Goal: Entertainment & Leisure: Consume media (video, audio)

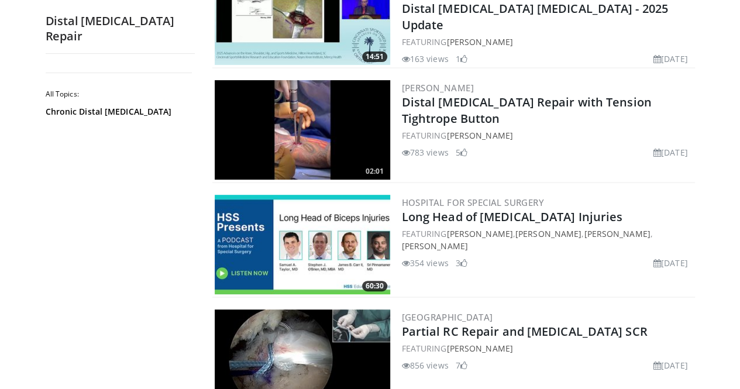
scroll to position [168, 0]
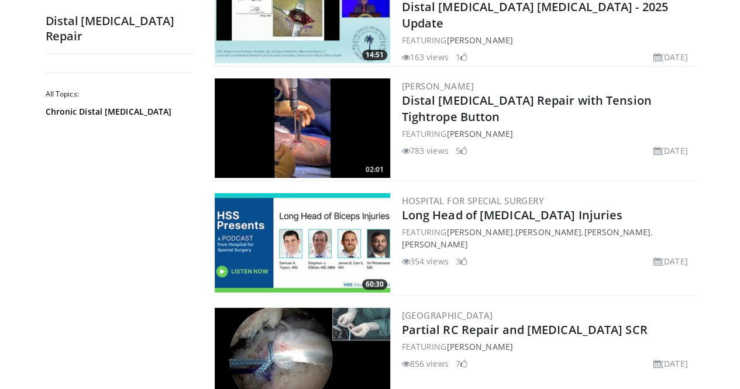
click at [365, 137] on img at bounding box center [302, 127] width 175 height 99
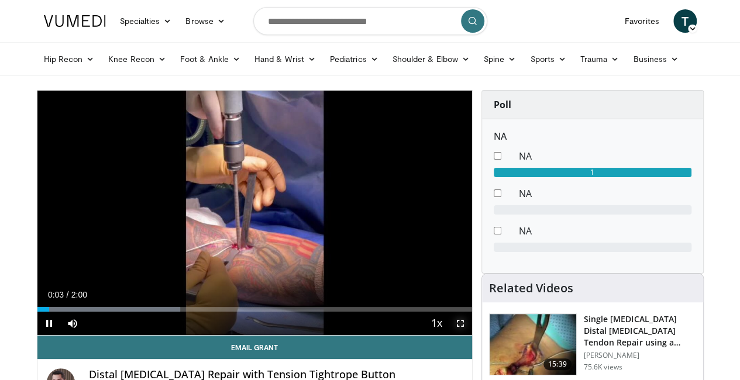
click at [468, 335] on span "Video Player" at bounding box center [460, 323] width 23 height 23
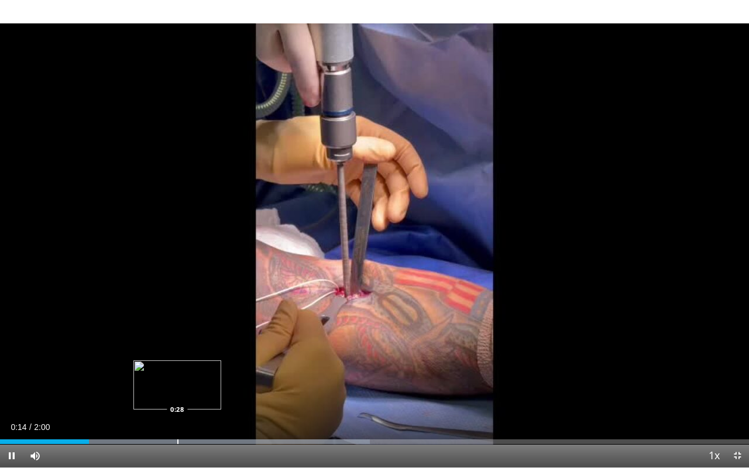
click at [177, 388] on div "Loaded : 49.35% 0:14 0:28" at bounding box center [374, 438] width 749 height 11
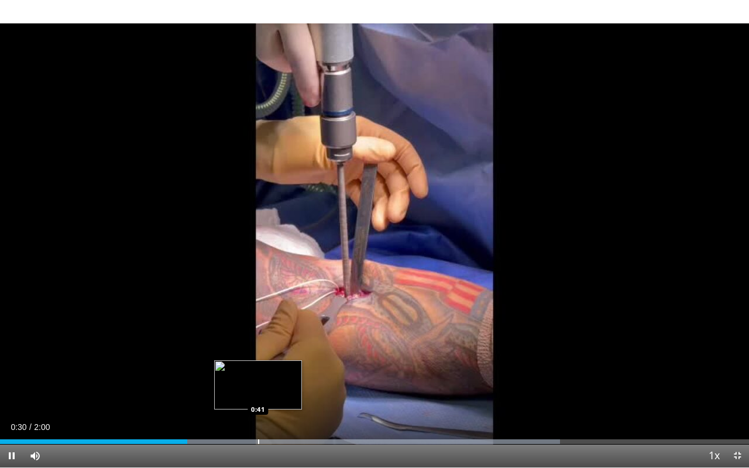
click at [258, 388] on div "Progress Bar" at bounding box center [258, 441] width 1 height 5
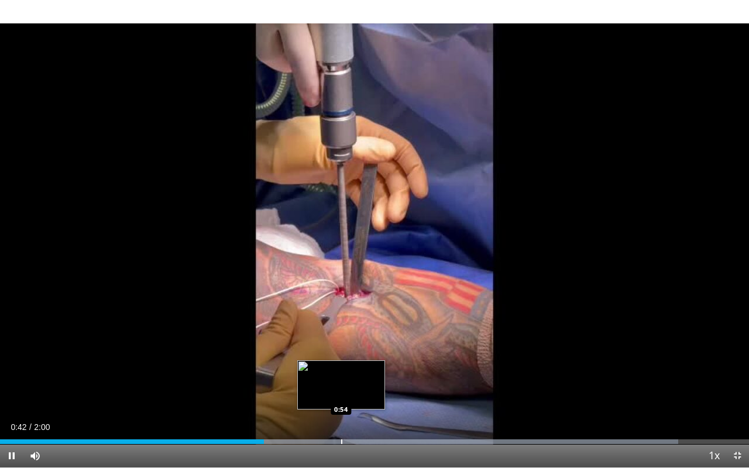
click at [341, 388] on div "Progress Bar" at bounding box center [341, 441] width 1 height 5
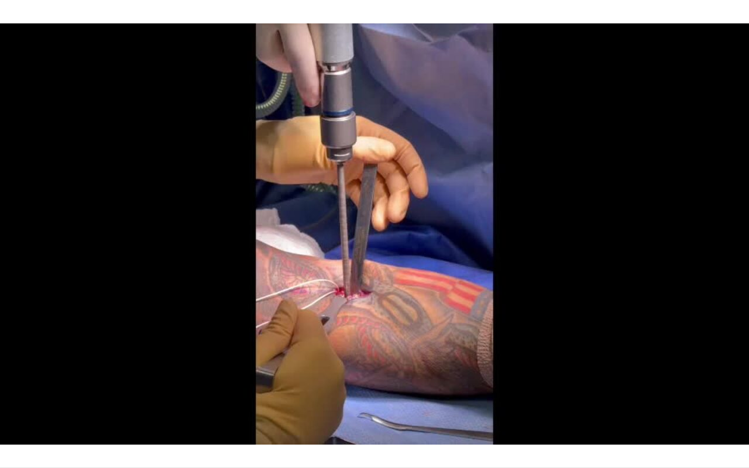
click at [340, 388] on div "10 seconds Tap to unmute" at bounding box center [374, 233] width 749 height 467
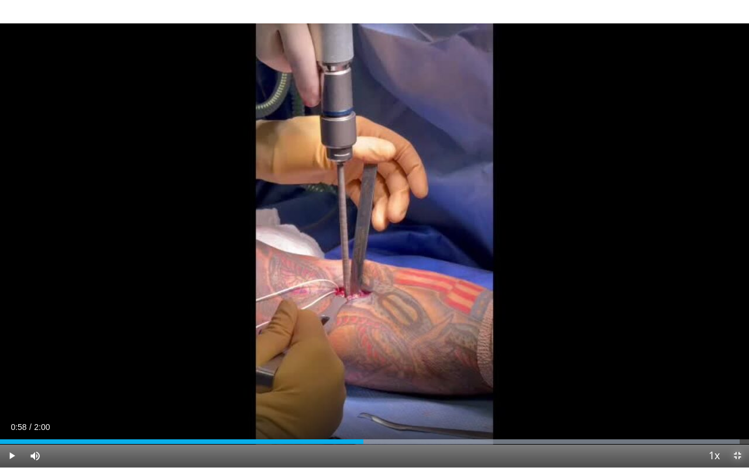
click at [738, 388] on span "Video Player" at bounding box center [736, 455] width 23 height 23
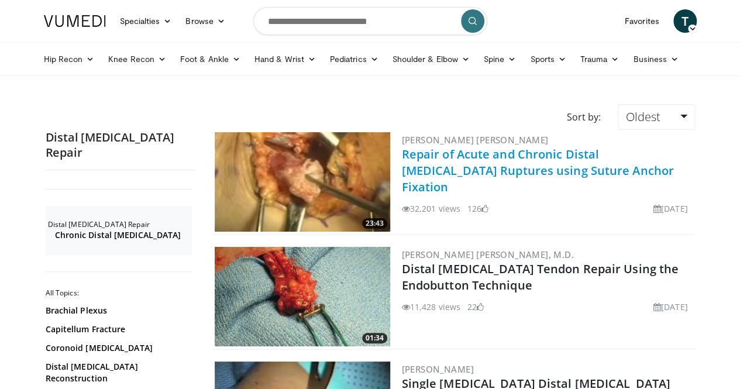
click at [409, 161] on link "Repair of Acute and Chronic Distal [MEDICAL_DATA] Ruptures using Suture Anchor …" at bounding box center [538, 170] width 272 height 49
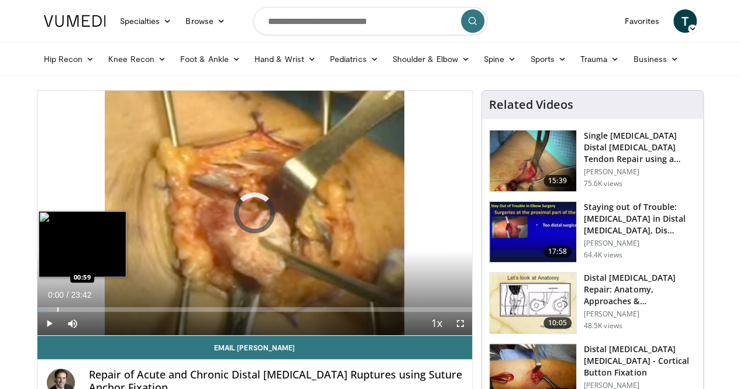
click at [57, 312] on div "Progress Bar" at bounding box center [57, 309] width 1 height 5
click at [75, 312] on div "Progress Bar" at bounding box center [75, 309] width 1 height 5
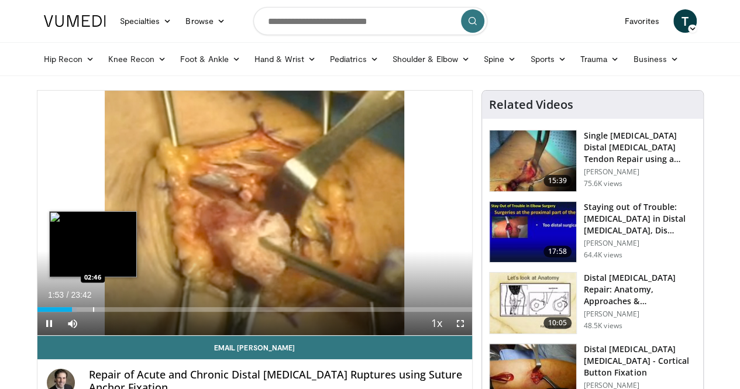
click at [93, 312] on div "Progress Bar" at bounding box center [93, 309] width 1 height 5
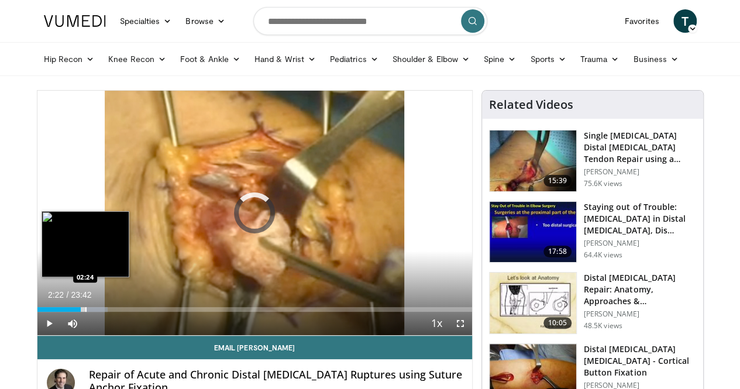
click at [55, 312] on div "02:22" at bounding box center [58, 309] width 43 height 5
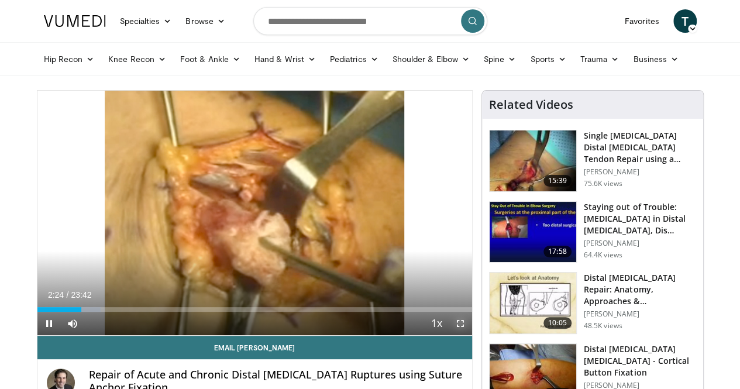
click at [467, 335] on span "Video Player" at bounding box center [460, 323] width 23 height 23
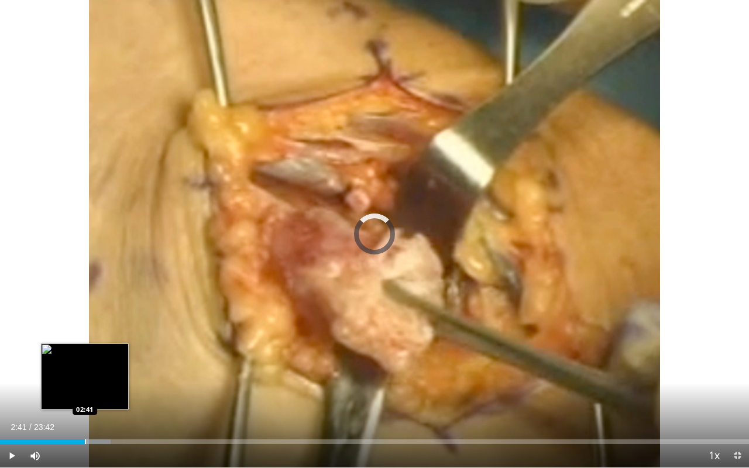
click at [85, 388] on div "Loaded : 14.78% 02:30 02:41" at bounding box center [374, 438] width 749 height 11
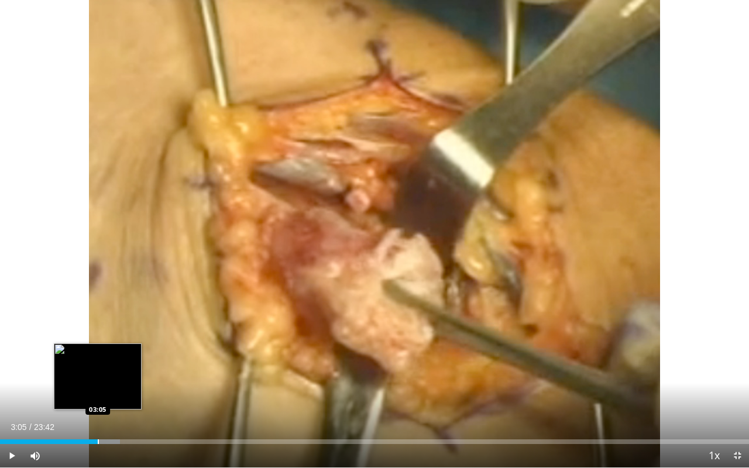
click at [98, 388] on div "Progress Bar" at bounding box center [98, 441] width 1 height 5
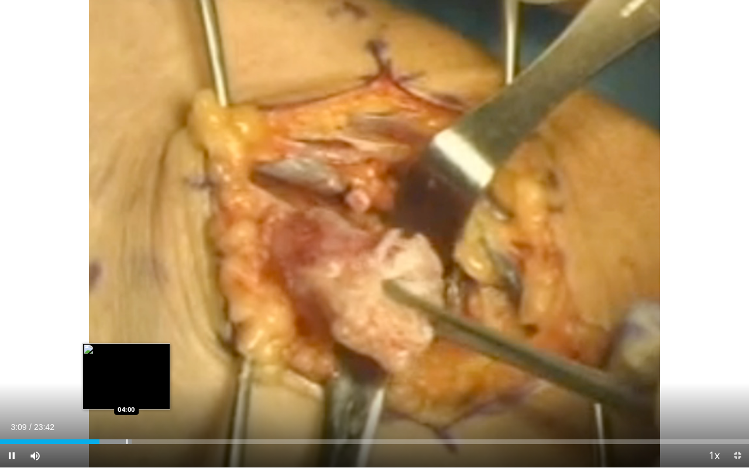
click at [126, 388] on div "Progress Bar" at bounding box center [126, 441] width 1 height 5
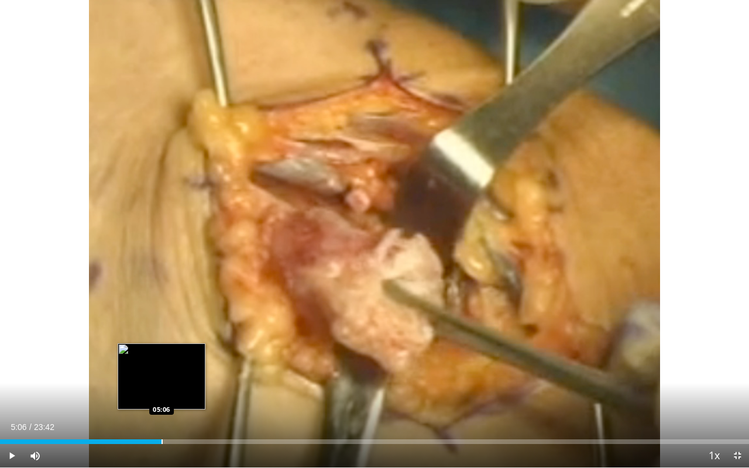
click at [161, 388] on div "Progress Bar" at bounding box center [161, 441] width 1 height 5
click at [149, 388] on div "Loaded : 24.63% 04:43 04:43" at bounding box center [374, 438] width 749 height 11
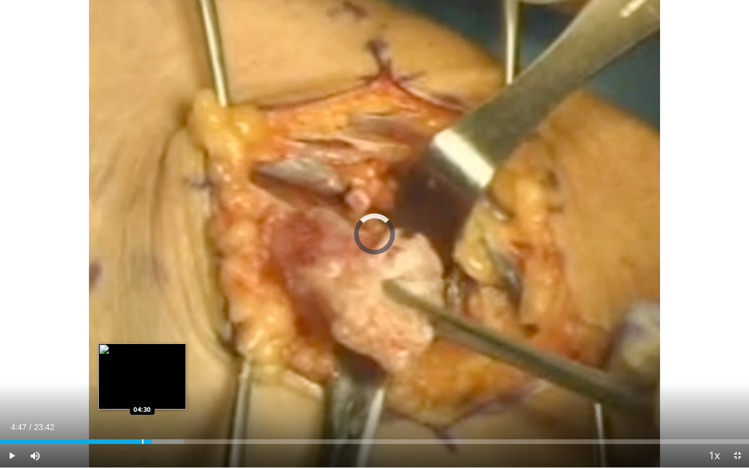
click at [142, 388] on div "Loaded : 24.63% 04:47 04:30" at bounding box center [374, 438] width 749 height 11
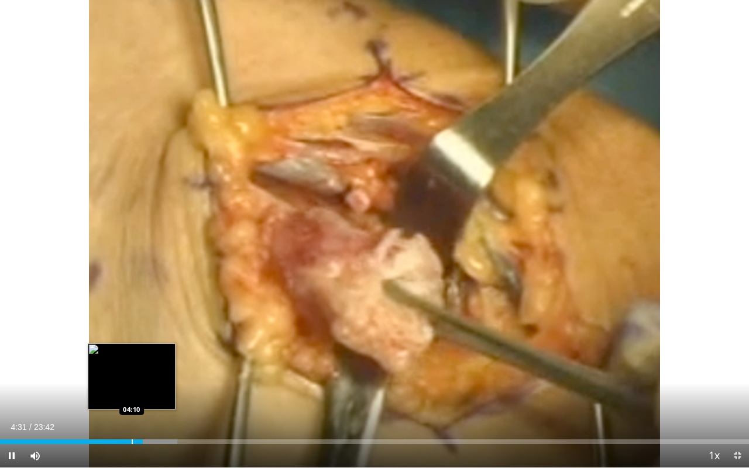
click at [132, 388] on div "Progress Bar" at bounding box center [132, 441] width 1 height 5
click at [135, 388] on div "Progress Bar" at bounding box center [135, 441] width 1 height 5
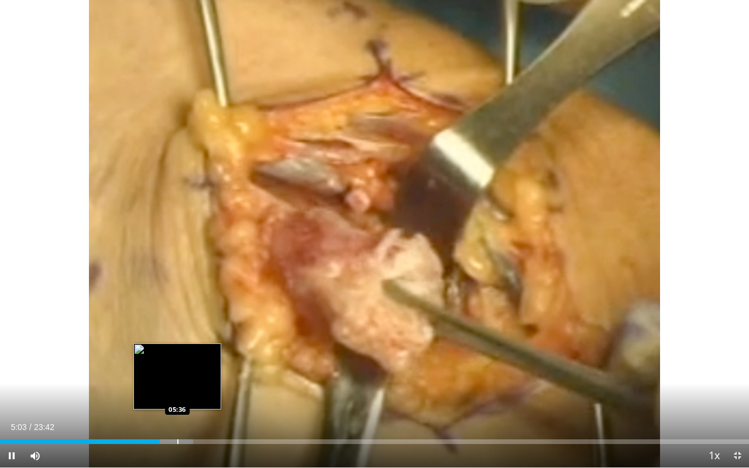
click at [177, 388] on div "Progress Bar" at bounding box center [177, 441] width 1 height 5
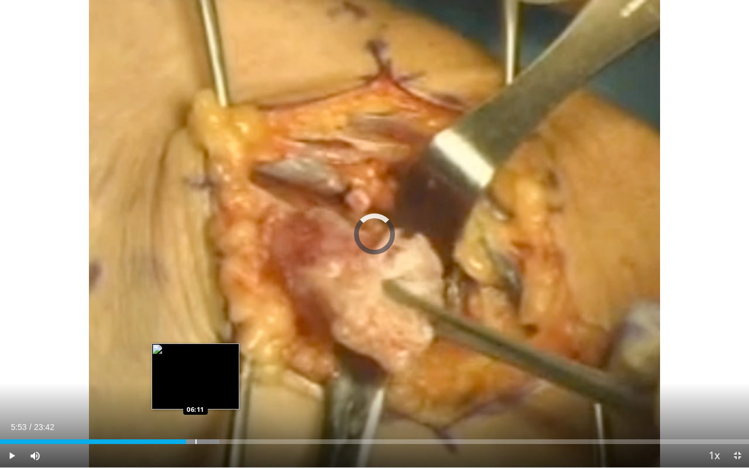
click at [195, 388] on div "Progress Bar" at bounding box center [195, 441] width 1 height 5
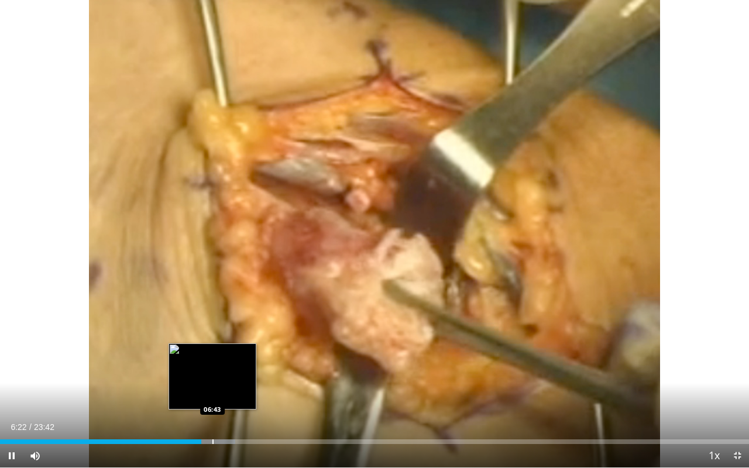
click at [213, 388] on div "Progress Bar" at bounding box center [212, 441] width 1 height 5
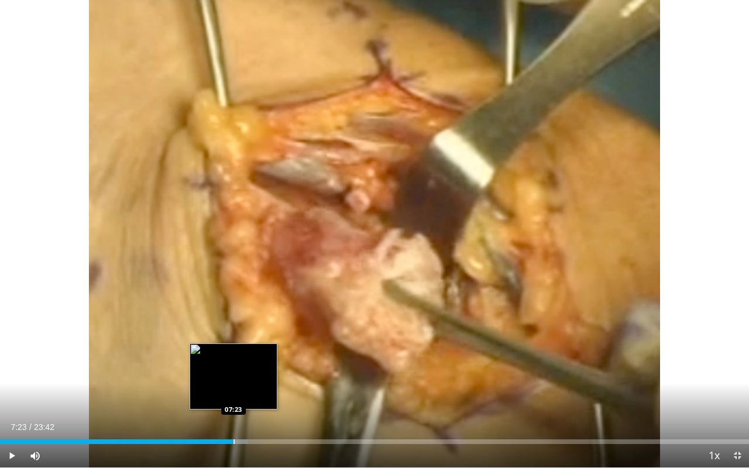
click at [233, 388] on div "Progress Bar" at bounding box center [233, 441] width 1 height 5
click at [249, 388] on div "Progress Bar" at bounding box center [249, 441] width 1 height 5
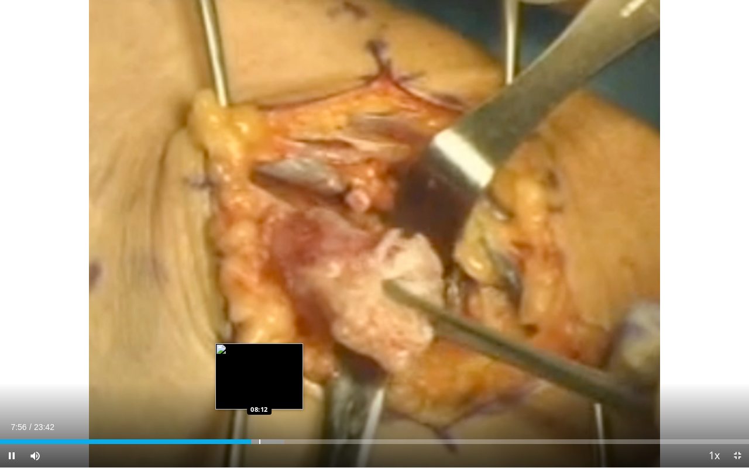
click at [261, 388] on div "10 seconds Tap to unmute" at bounding box center [374, 233] width 749 height 467
click at [268, 388] on div "Progress Bar" at bounding box center [268, 441] width 1 height 5
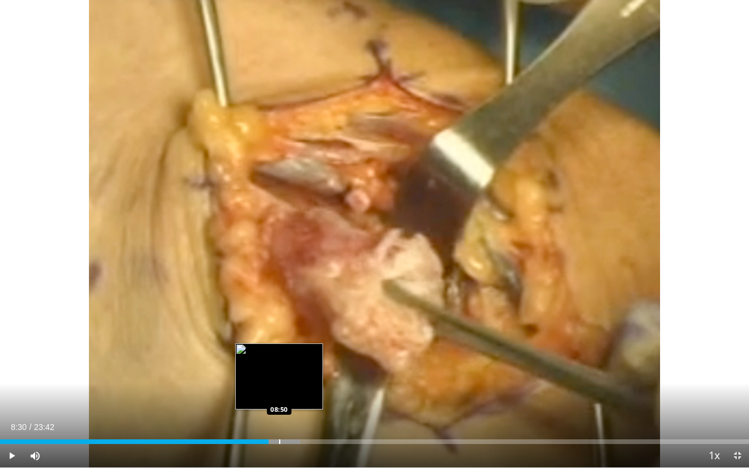
click at [279, 388] on div "Progress Bar" at bounding box center [279, 441] width 1 height 5
click at [276, 388] on div "Progress Bar" at bounding box center [276, 441] width 1 height 5
click at [270, 388] on div "Loaded : 41.51% 08:43 08:34" at bounding box center [374, 441] width 749 height 5
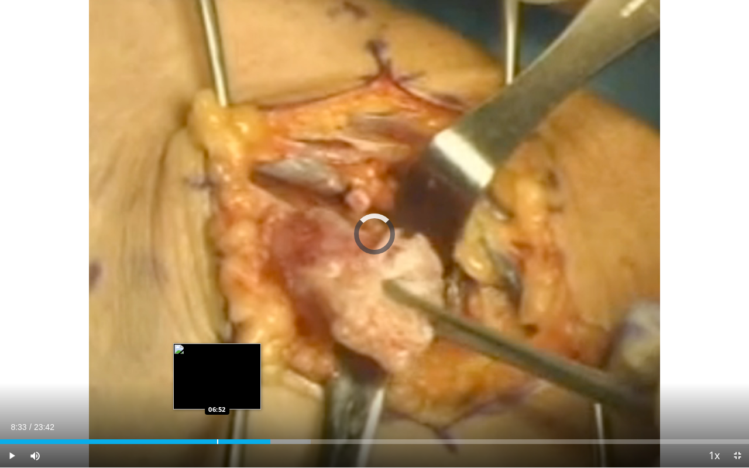
click at [217, 388] on div "Progress Bar" at bounding box center [217, 441] width 1 height 5
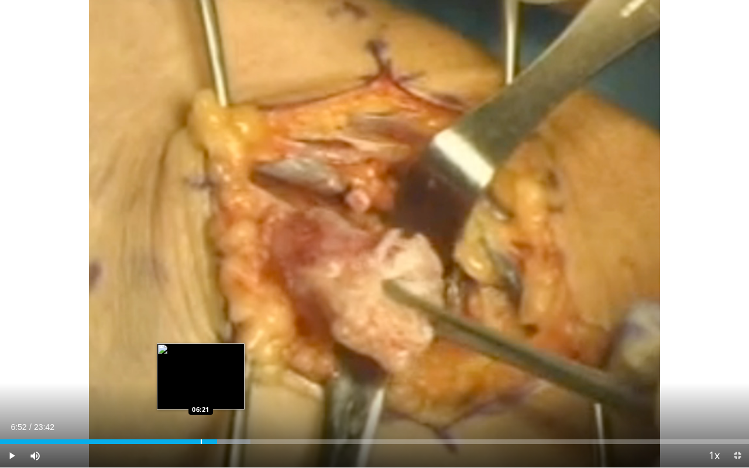
click at [201, 388] on div "Progress Bar" at bounding box center [201, 441] width 1 height 5
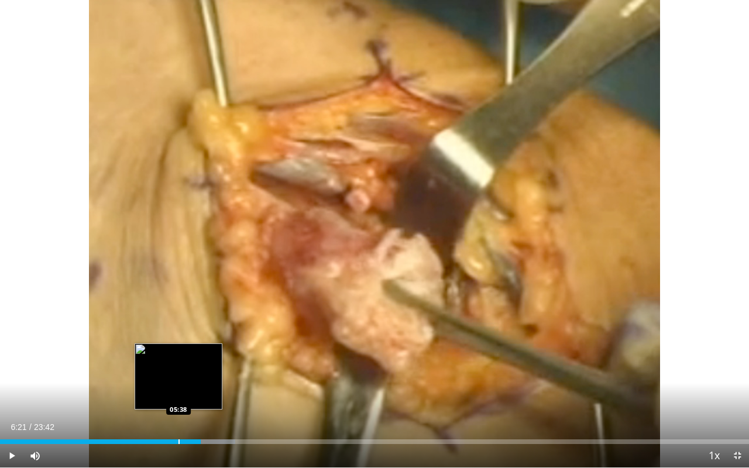
click at [178, 388] on div "Progress Bar" at bounding box center [178, 441] width 1 height 5
click at [173, 388] on div "05:38" at bounding box center [89, 441] width 178 height 5
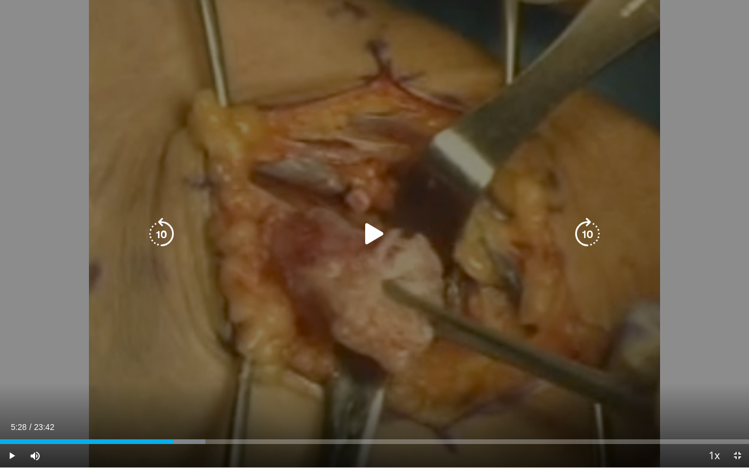
click at [364, 237] on icon "Video Player" at bounding box center [374, 234] width 33 height 33
click at [168, 237] on icon "Video Player" at bounding box center [161, 234] width 33 height 33
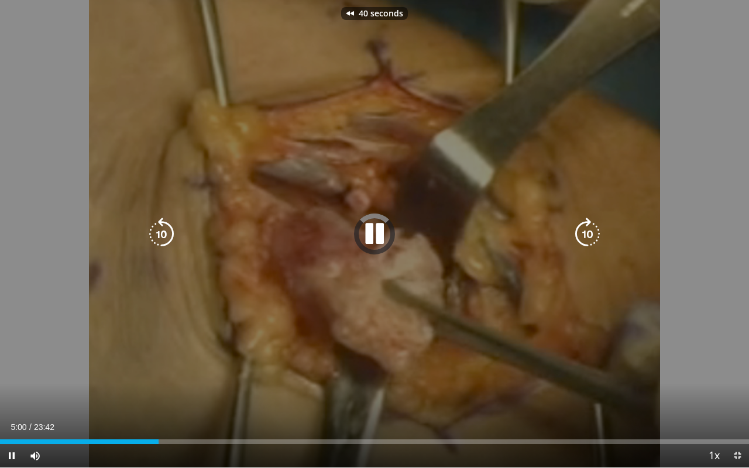
click at [168, 237] on icon "Video Player" at bounding box center [161, 234] width 33 height 33
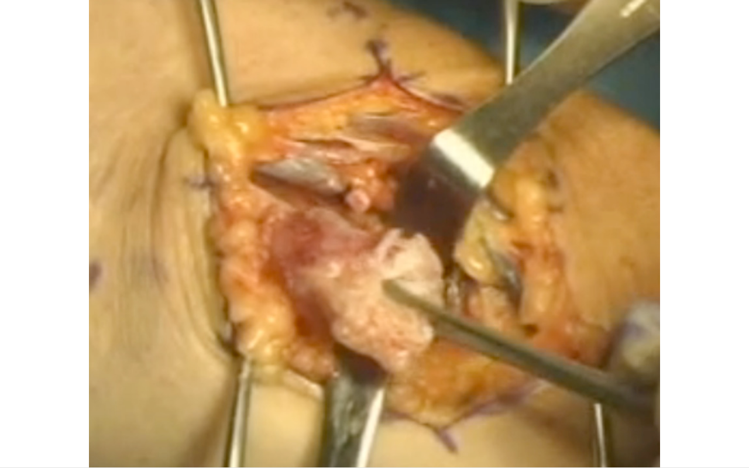
click at [168, 237] on div "70 seconds Tap to unmute" at bounding box center [374, 233] width 749 height 467
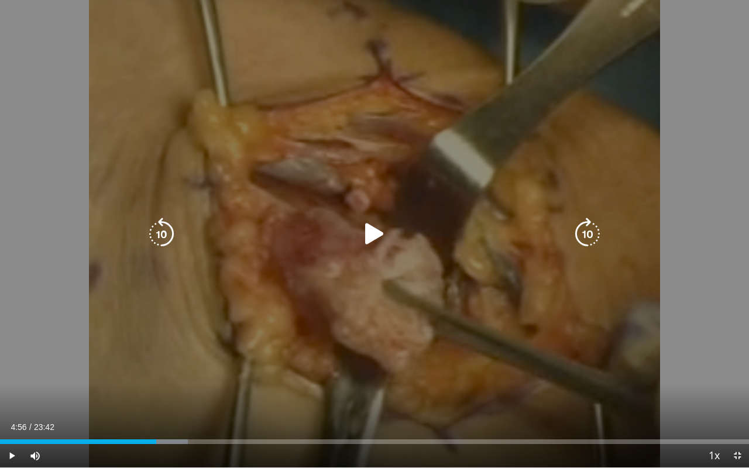
click at [378, 237] on icon "Video Player" at bounding box center [374, 234] width 33 height 33
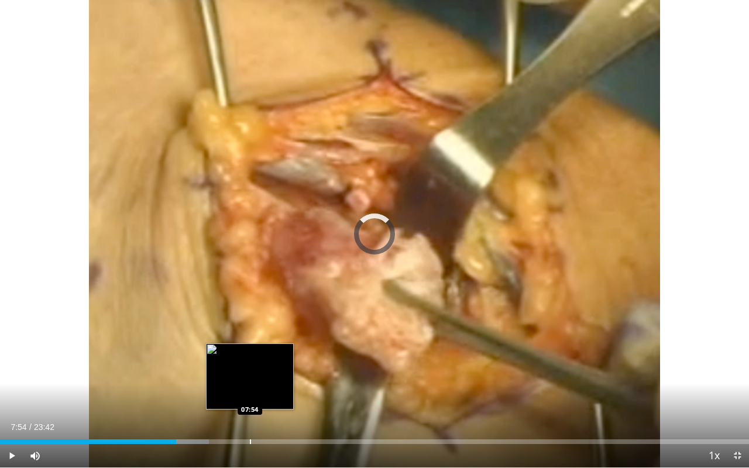
click at [250, 388] on div "Progress Bar" at bounding box center [250, 441] width 1 height 5
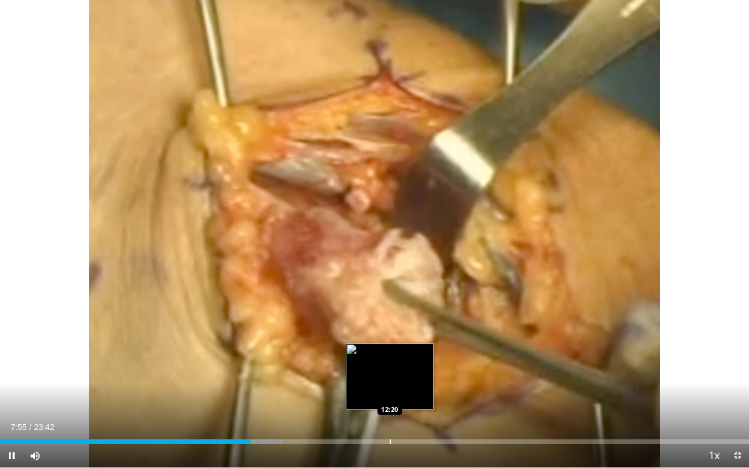
click at [390, 388] on div "Progress Bar" at bounding box center [390, 441] width 1 height 5
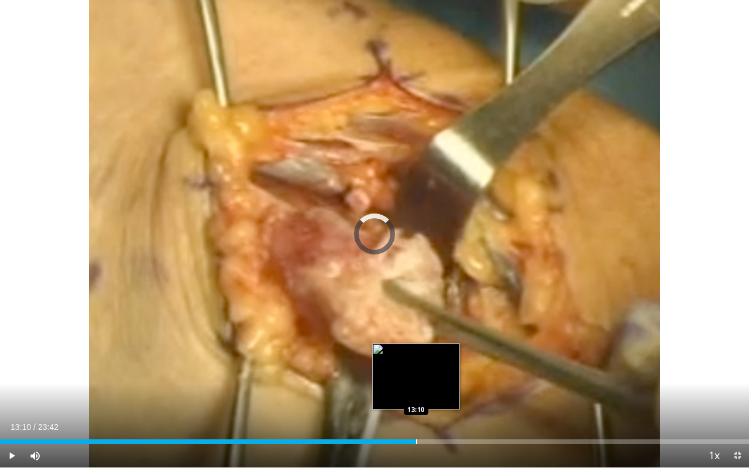
click at [416, 388] on div "Progress Bar" at bounding box center [416, 441] width 1 height 5
click at [411, 388] on div "Progress Bar" at bounding box center [411, 441] width 1 height 5
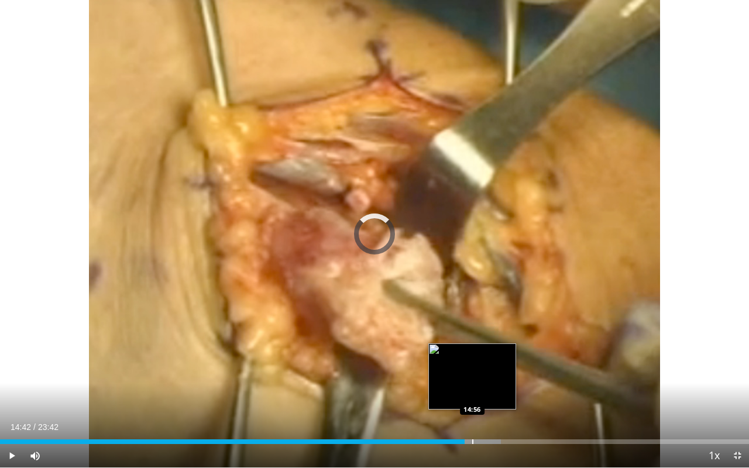
click at [471, 388] on div "Loaded : 66.84% 14:42 14:56" at bounding box center [374, 438] width 749 height 11
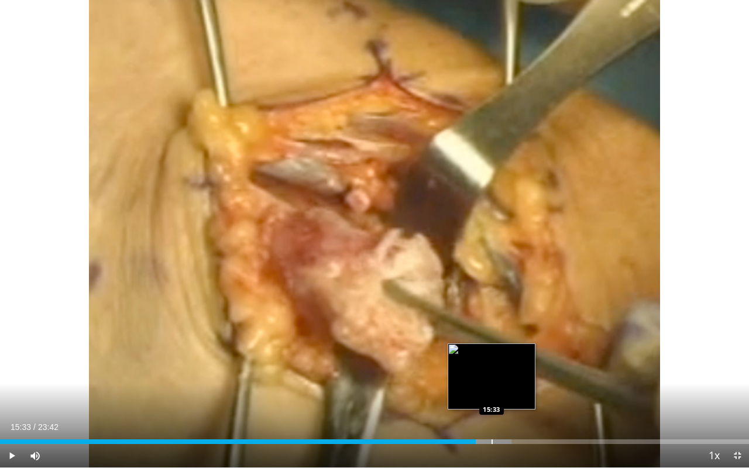
click at [491, 388] on div "Progress Bar" at bounding box center [491, 441] width 1 height 5
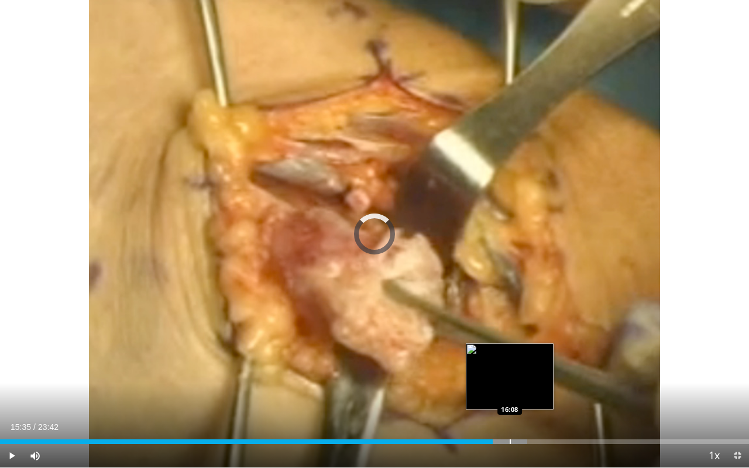
click at [509, 388] on div "Progress Bar" at bounding box center [509, 441] width 1 height 5
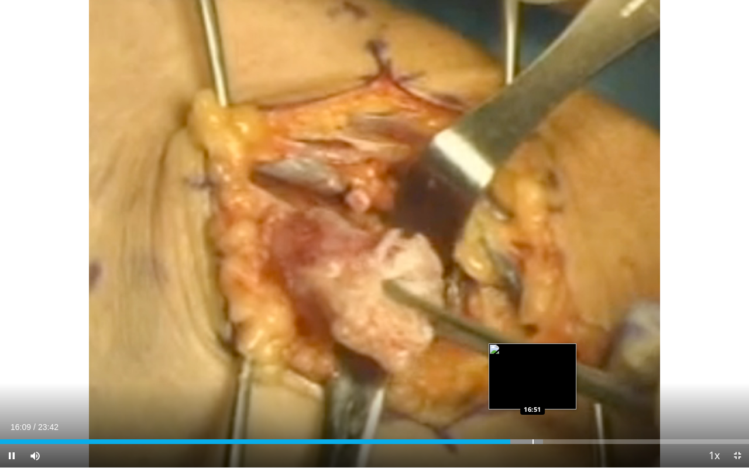
click at [532, 388] on div "Progress Bar" at bounding box center [519, 441] width 48 height 5
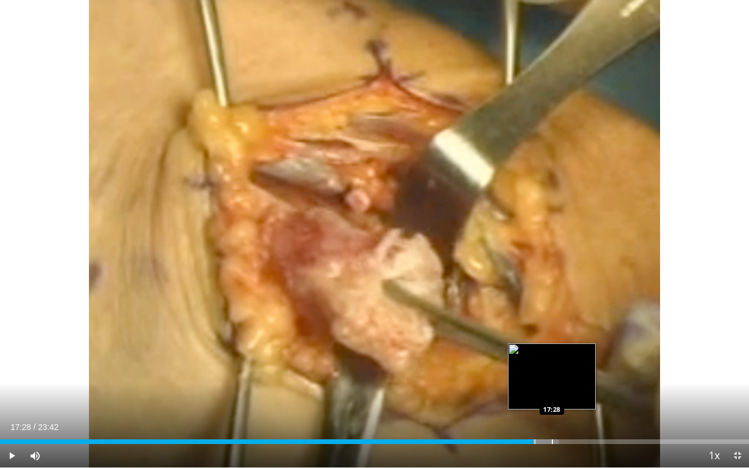
click at [552, 388] on div "Progress Bar" at bounding box center [552, 441] width 1 height 5
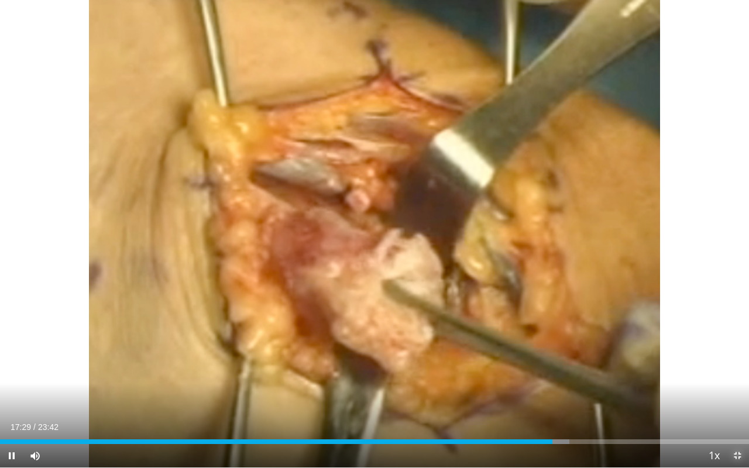
click at [736, 388] on span "Video Player" at bounding box center [736, 455] width 23 height 23
